Goal: Task Accomplishment & Management: Use online tool/utility

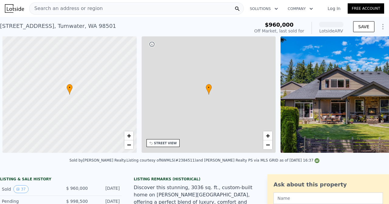
scroll to position [0, 2]
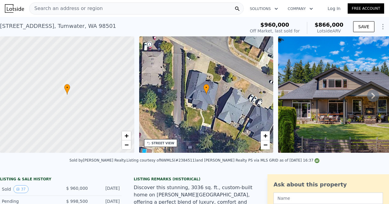
click at [213, 12] on div "Search an address or region" at bounding box center [136, 8] width 214 height 12
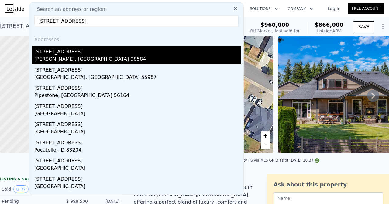
type input "[STREET_ADDRESS]"
click at [177, 59] on div "[PERSON_NAME], [GEOGRAPHIC_DATA] 98584" at bounding box center [137, 60] width 207 height 9
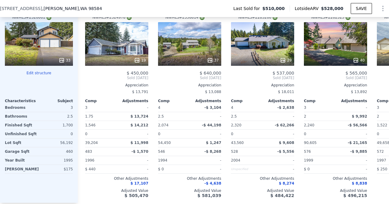
scroll to position [702, 0]
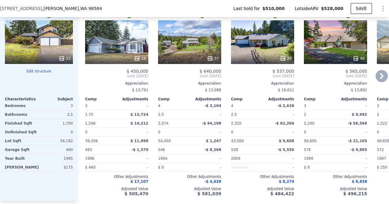
click at [379, 77] on icon at bounding box center [381, 76] width 12 height 12
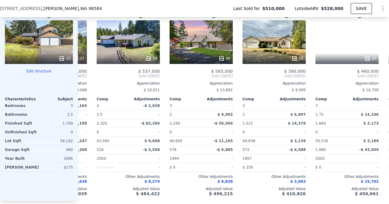
scroll to position [0, 146]
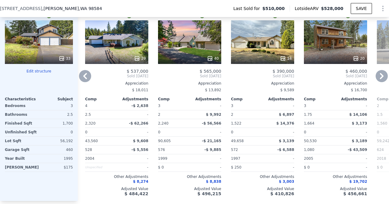
click at [379, 77] on icon at bounding box center [381, 76] width 12 height 12
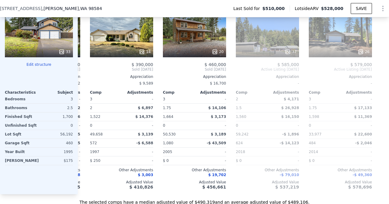
scroll to position [719, 0]
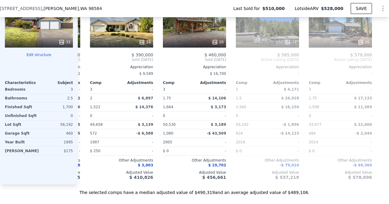
click at [43, 53] on div "Subject Property [STREET_ADDRESS] 33 Edit structure Characteristics Subject Bed…" at bounding box center [39, 83] width 78 height 204
click at [42, 57] on button "Edit structure" at bounding box center [39, 55] width 68 height 5
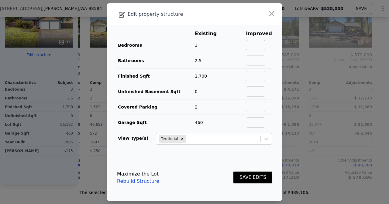
click at [248, 46] on input "text" at bounding box center [255, 45] width 19 height 10
type input "1"
click at [251, 58] on input "text" at bounding box center [255, 61] width 19 height 10
type input "1"
drag, startPoint x: 253, startPoint y: 48, endPoint x: 289, endPoint y: 42, distance: 36.7
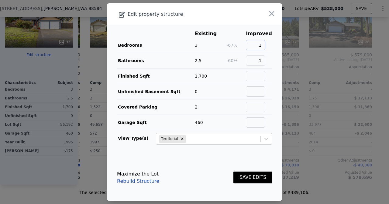
click at [289, 42] on div "​ Edit property structure Existing Improved Bedrooms 3 -67% 1 Bathrooms 2.5 -60…" at bounding box center [194, 102] width 389 height 204
type input "4"
drag, startPoint x: 256, startPoint y: 60, endPoint x: 279, endPoint y: 59, distance: 22.8
click at [279, 59] on div "Edit property structure Existing Improved Bedrooms 3 33% 4 Bathrooms 2.5 -60% 1…" at bounding box center [194, 102] width 175 height 198
type input "3.5"
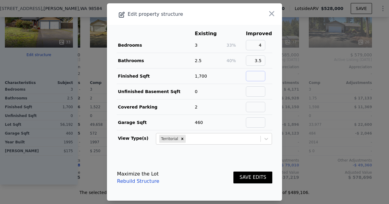
click at [260, 76] on input "text" at bounding box center [255, 76] width 19 height 10
type input "2700"
click at [251, 91] on input "text" at bounding box center [255, 92] width 19 height 10
click at [251, 106] on input "text" at bounding box center [255, 107] width 19 height 10
type input "2"
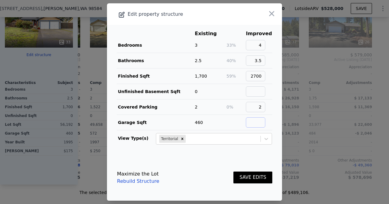
drag, startPoint x: 250, startPoint y: 119, endPoint x: 250, endPoint y: 115, distance: 3.6
click at [250, 119] on input "text" at bounding box center [255, 123] width 19 height 10
type input "460"
click at [253, 174] on button "SAVE EDITS" at bounding box center [252, 178] width 39 height 12
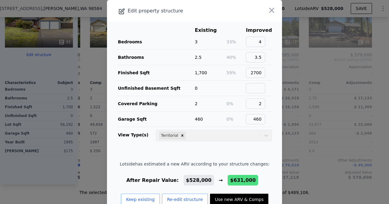
click at [235, 195] on button "Use new ARV & Comps" at bounding box center [239, 200] width 58 height 12
type input "3"
type input "2"
type input "2074"
type input "2990"
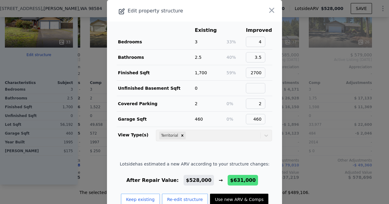
type input "43560"
type input "$ 631,000"
type input "$ 46,665"
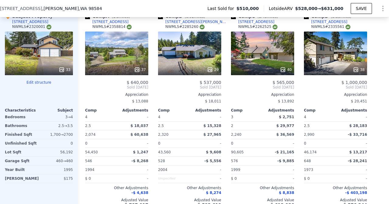
scroll to position [687, 0]
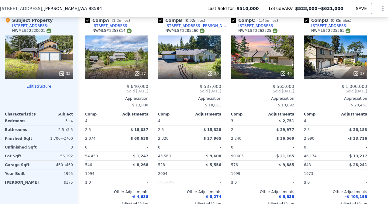
click at [340, 66] on div "38" at bounding box center [335, 58] width 63 height 44
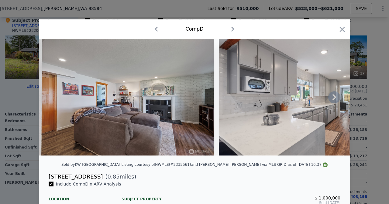
click at [329, 97] on icon at bounding box center [334, 97] width 12 height 12
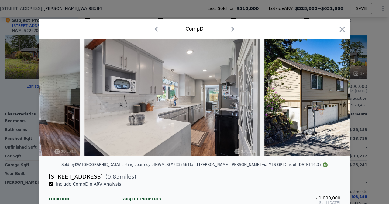
scroll to position [0, 146]
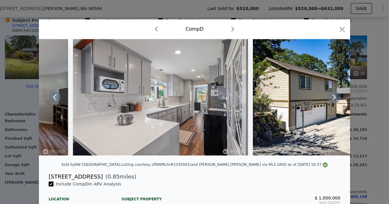
click at [200, 129] on img at bounding box center [160, 97] width 175 height 117
click at [74, 178] on div "[STREET_ADDRESS]" at bounding box center [76, 177] width 54 height 9
drag, startPoint x: 47, startPoint y: 180, endPoint x: 98, endPoint y: 184, distance: 51.2
click at [98, 181] on div "[STREET_ADDRESS] ( 0.85 miles)" at bounding box center [194, 177] width 301 height 9
copy div "[STREET_ADDRESS]"
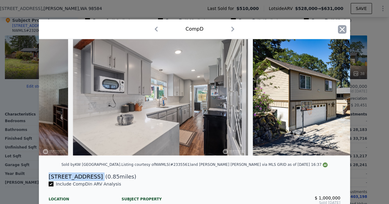
click at [338, 33] on icon "button" at bounding box center [342, 29] width 9 height 9
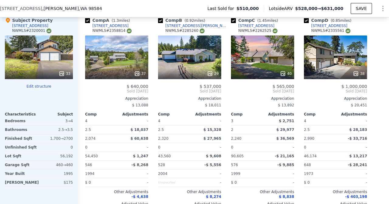
type input "2"
type input "1.5"
type input "1522"
type input "2320"
type input "33977"
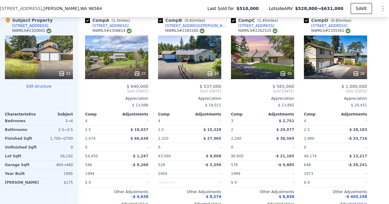
type input "$ 528,000"
type input "-$ 49,057"
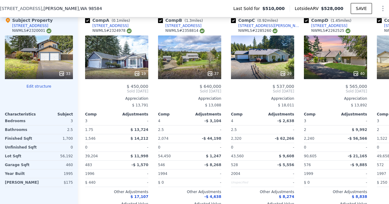
click at [192, 61] on div "37" at bounding box center [189, 58] width 63 height 44
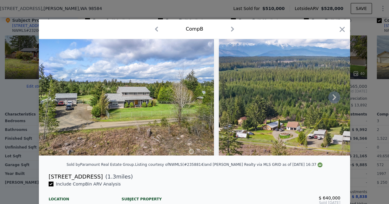
click at [332, 101] on icon at bounding box center [334, 97] width 4 height 6
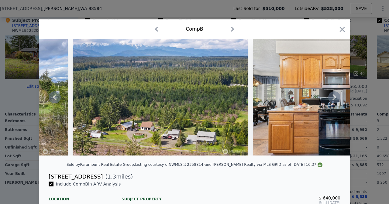
click at [332, 101] on icon at bounding box center [334, 97] width 4 height 6
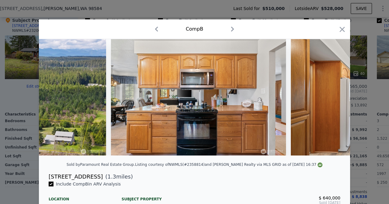
scroll to position [0, 292]
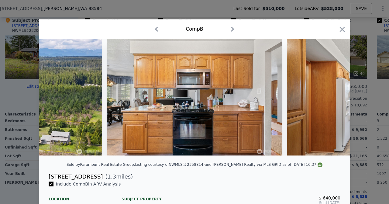
click at [331, 102] on div at bounding box center [194, 97] width 311 height 117
click at [332, 101] on icon at bounding box center [334, 97] width 4 height 6
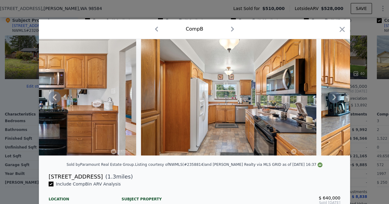
click at [332, 101] on icon at bounding box center [334, 97] width 4 height 6
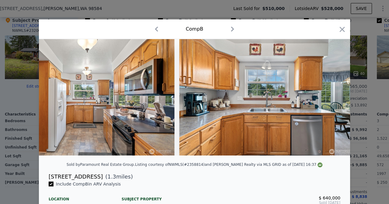
scroll to position [0, 583]
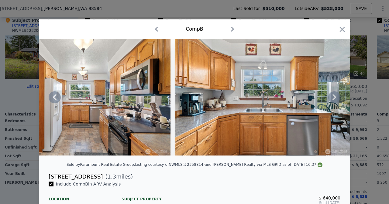
click at [331, 101] on div at bounding box center [194, 97] width 311 height 117
click at [333, 100] on icon at bounding box center [334, 97] width 4 height 6
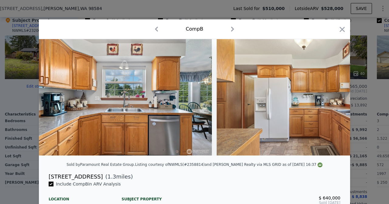
scroll to position [0, 729]
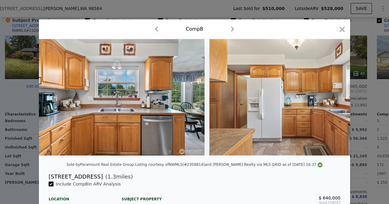
click at [332, 99] on img at bounding box center [296, 97] width 175 height 117
click at [332, 96] on icon at bounding box center [334, 97] width 12 height 12
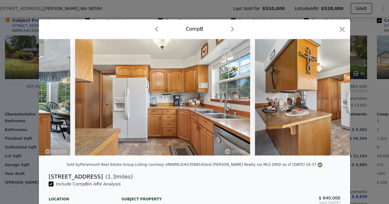
scroll to position [0, 875]
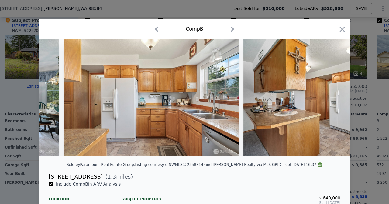
click at [332, 97] on div at bounding box center [194, 97] width 311 height 117
click at [331, 97] on icon at bounding box center [334, 97] width 12 height 12
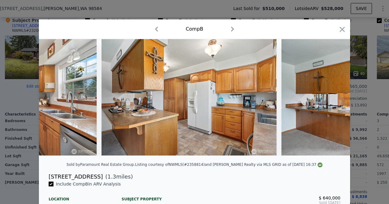
scroll to position [0, 1021]
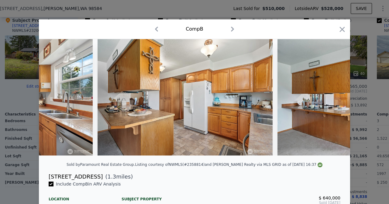
click at [332, 97] on img at bounding box center [364, 97] width 175 height 117
click at [332, 97] on icon at bounding box center [334, 97] width 12 height 12
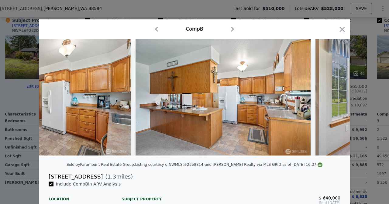
scroll to position [0, 1166]
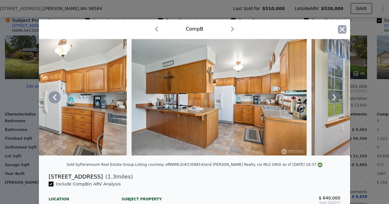
click at [340, 29] on icon "button" at bounding box center [342, 29] width 5 height 5
